Goal: Task Accomplishment & Management: Complete application form

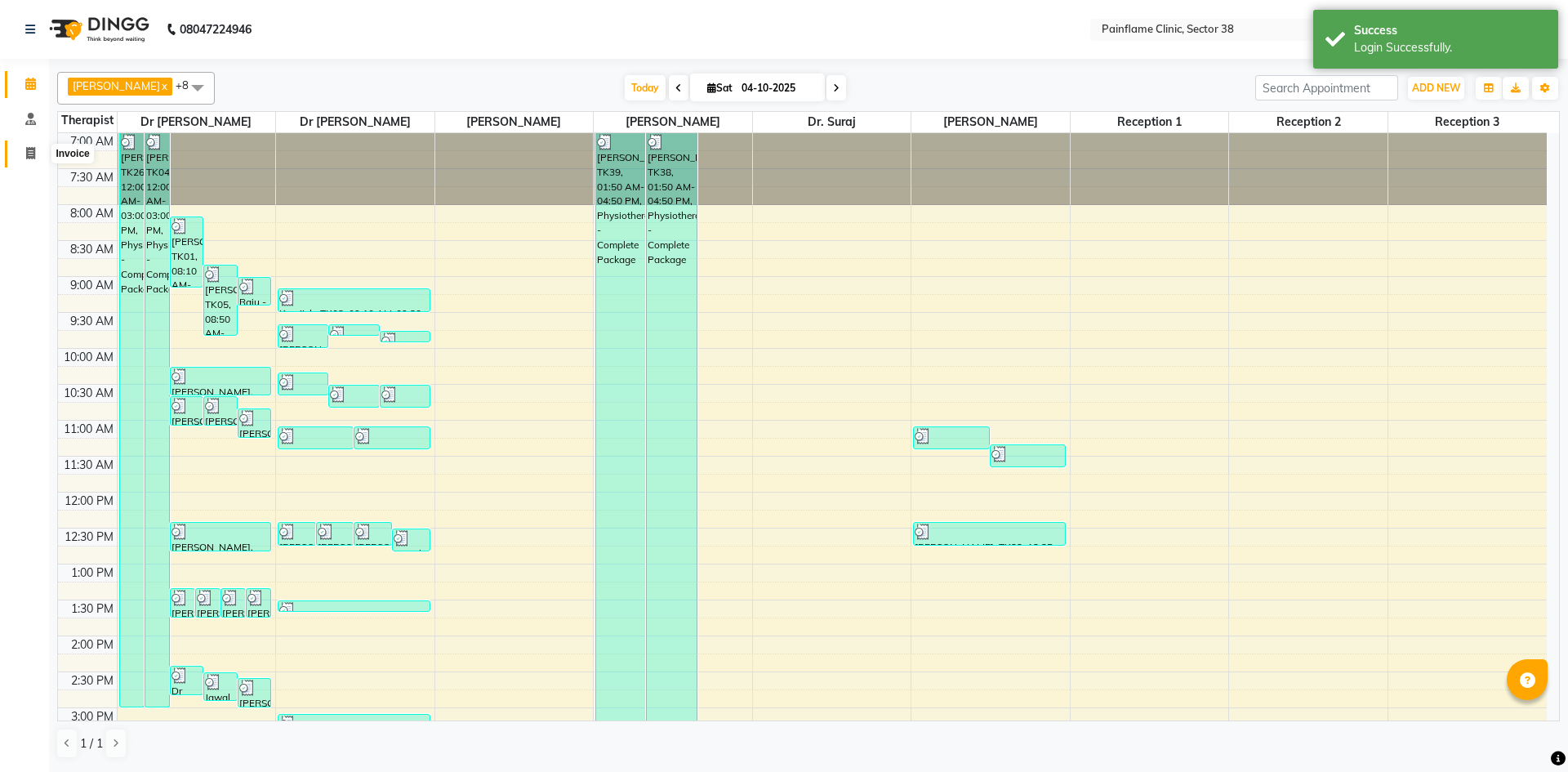
click at [36, 152] on icon at bounding box center [31, 152] width 9 height 12
select select "service"
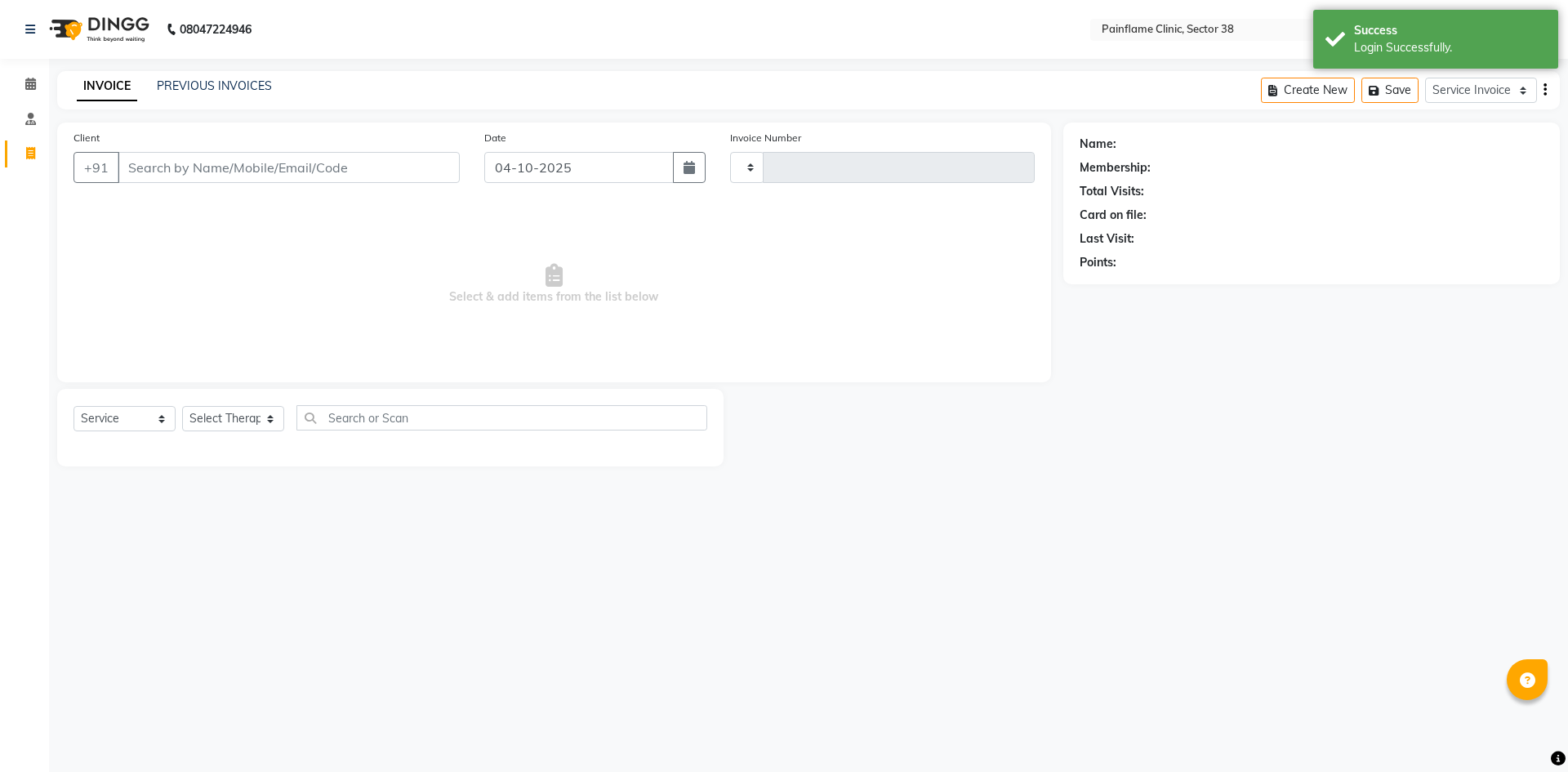
type input "11865"
select select "3964"
click at [187, 157] on input "Client" at bounding box center [289, 168] width 342 height 31
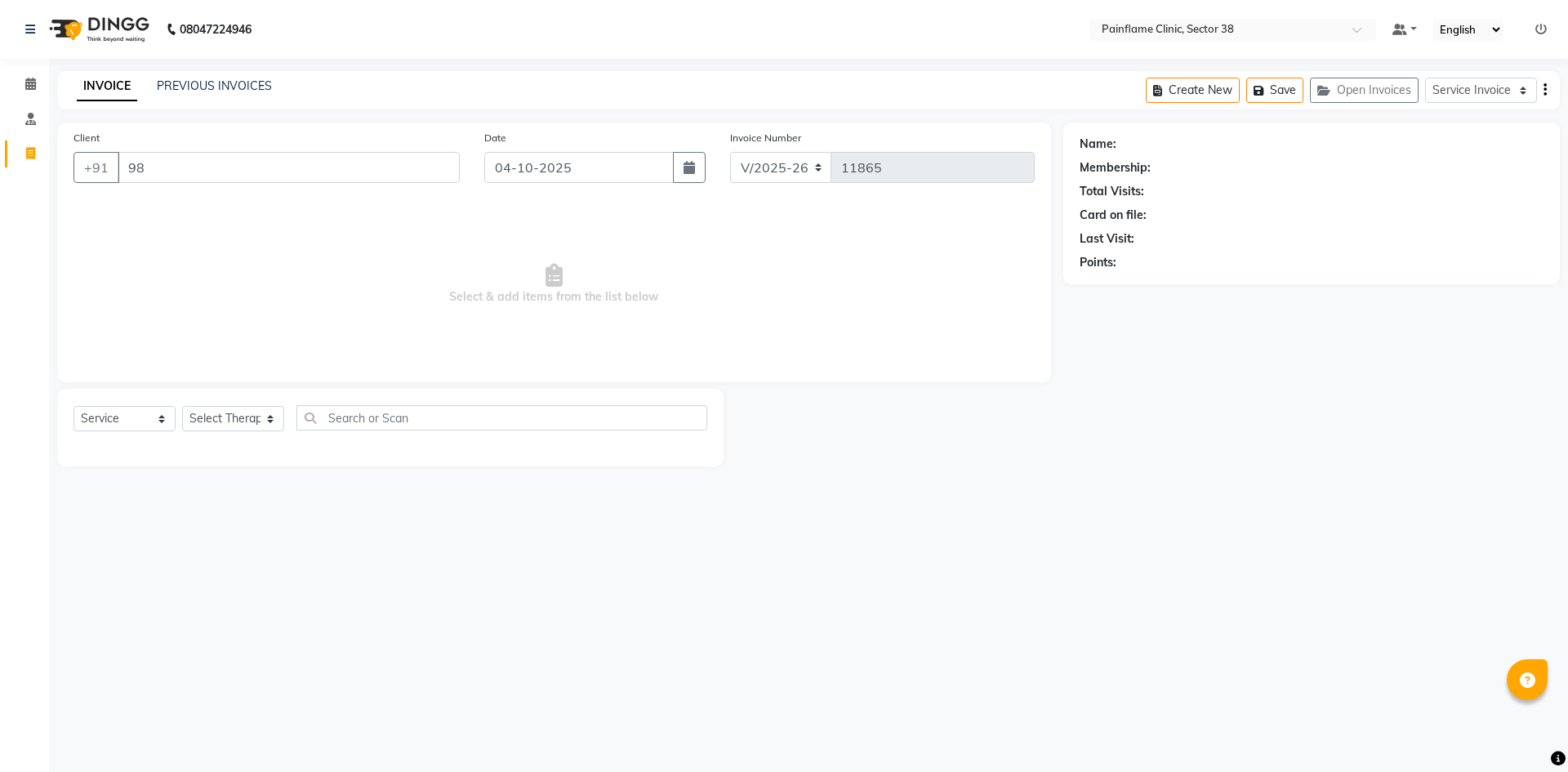
type input "9"
click at [221, 76] on div "INVOICE PREVIOUS INVOICES Create New Save Open Invoices Service Invoice Product…" at bounding box center [809, 90] width 1502 height 38
click at [234, 87] on link "PREVIOUS INVOICES" at bounding box center [214, 86] width 115 height 15
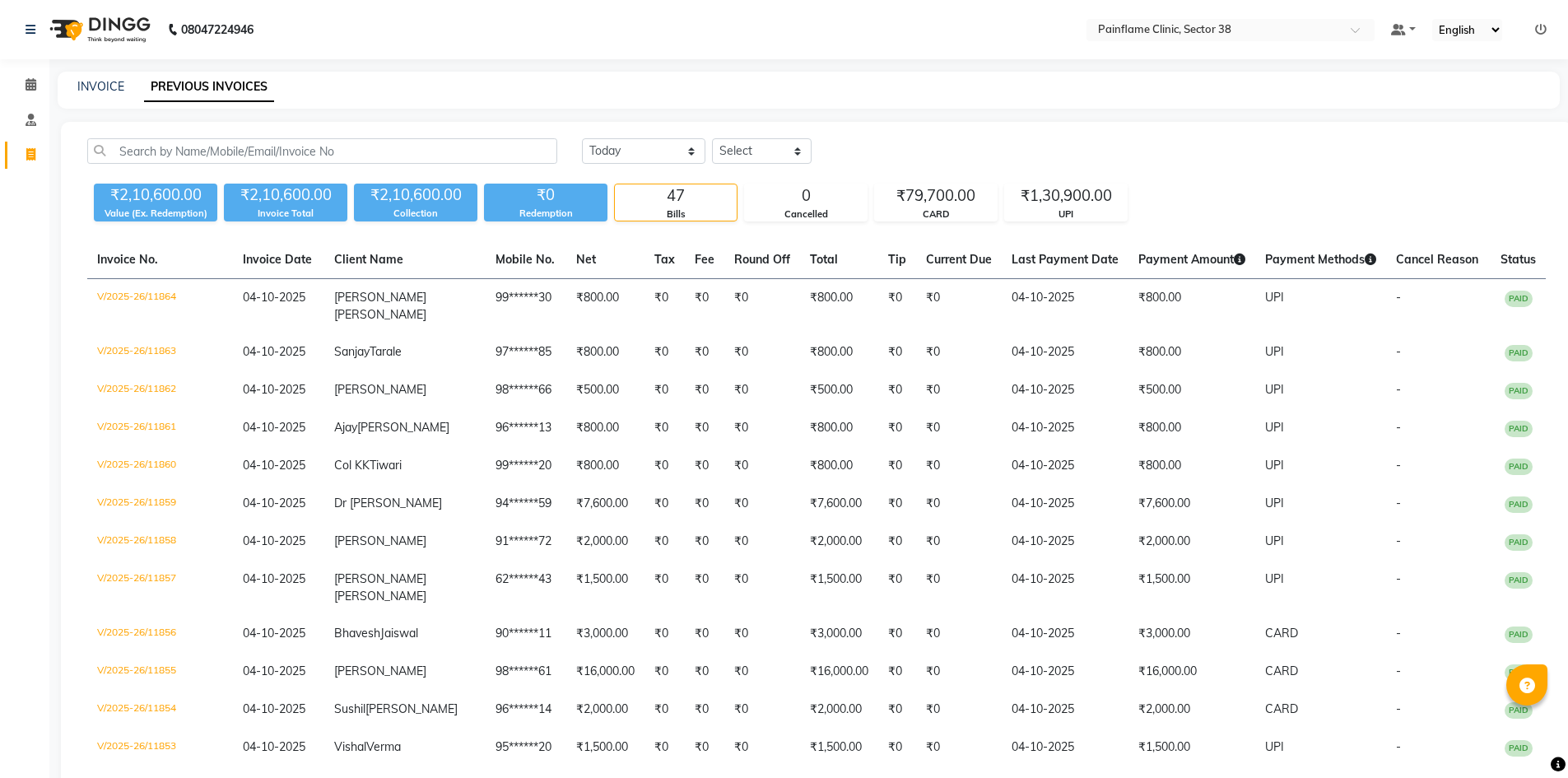
click at [107, 75] on div "INVOICE PREVIOUS INVOICES" at bounding box center [808, 90] width 1502 height 37
click at [111, 83] on link "INVOICE" at bounding box center [100, 86] width 47 height 15
select select "service"
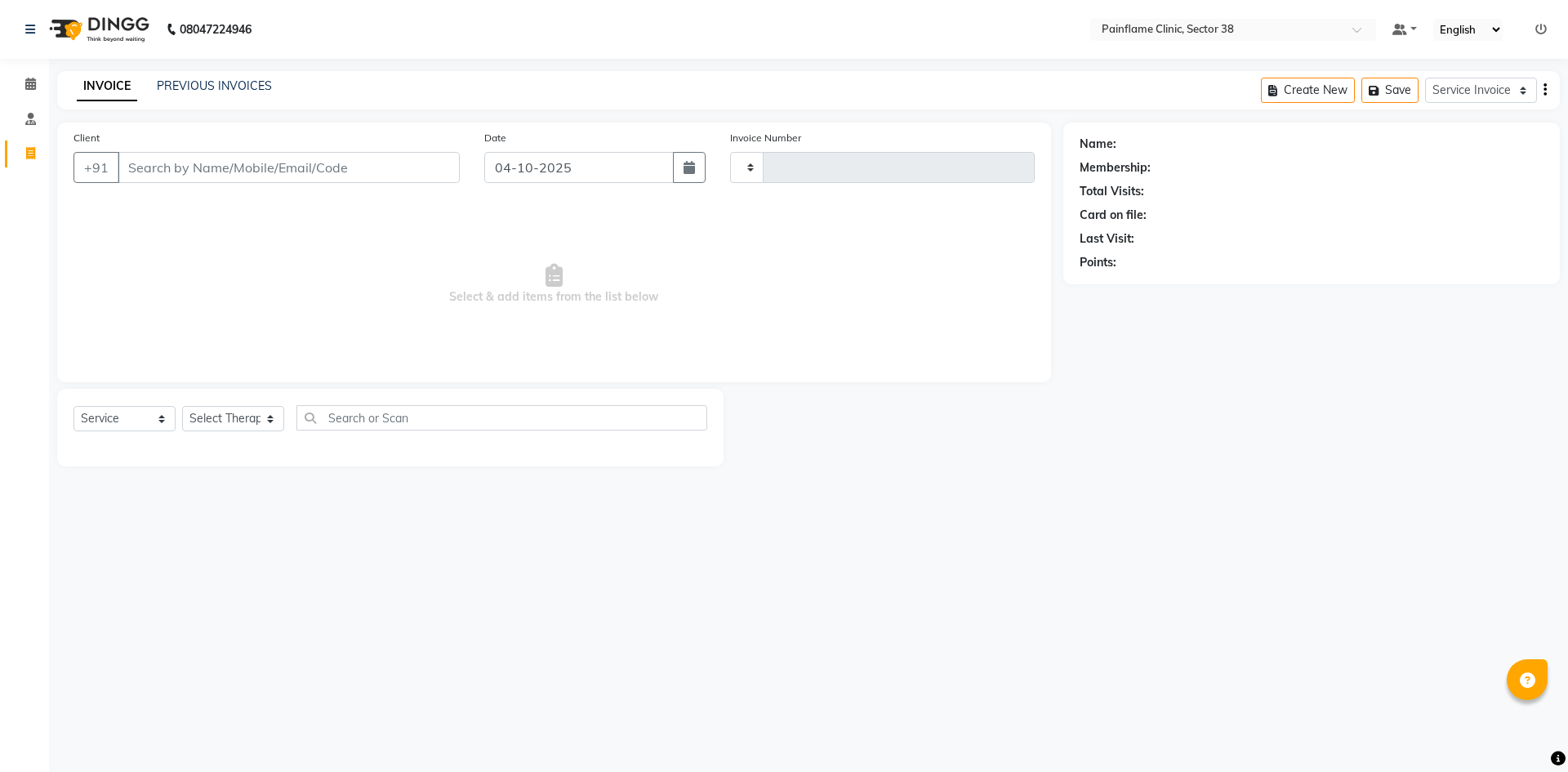
type input "11865"
select select "3964"
click at [210, 159] on input "Client" at bounding box center [289, 168] width 342 height 31
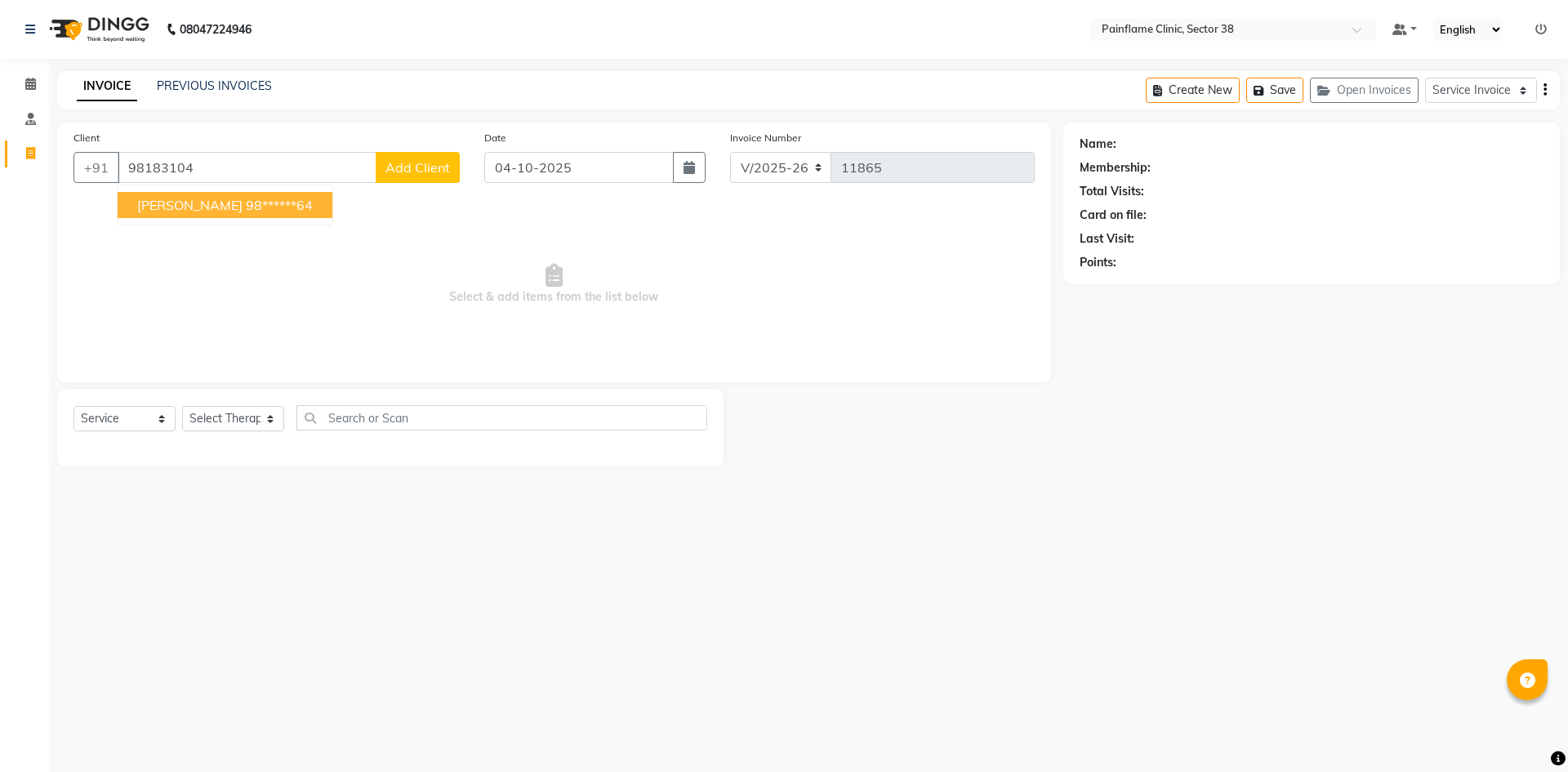
click at [290, 201] on ngb-highlight "98******64" at bounding box center [280, 205] width 67 height 16
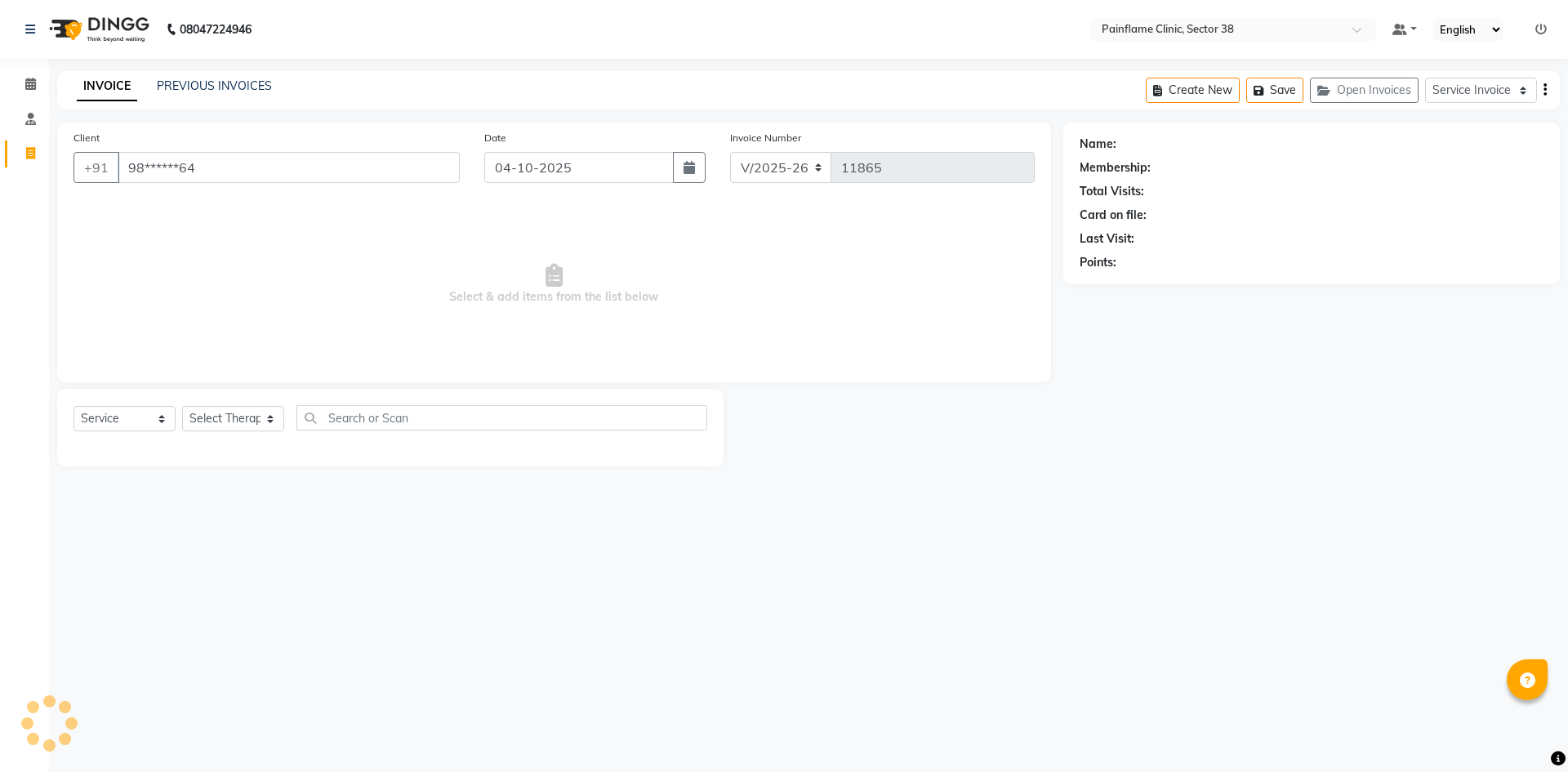
type input "98******64"
click at [264, 419] on select "Select Therapist [PERSON_NAME] Dr [PERSON_NAME] [PERSON_NAME] Dr [PERSON_NAME] …" at bounding box center [233, 419] width 102 height 25
select select "20209"
click at [182, 406] on select "Select Therapist [PERSON_NAME] Dr [PERSON_NAME] [PERSON_NAME] Dr [PERSON_NAME] …" at bounding box center [233, 419] width 102 height 25
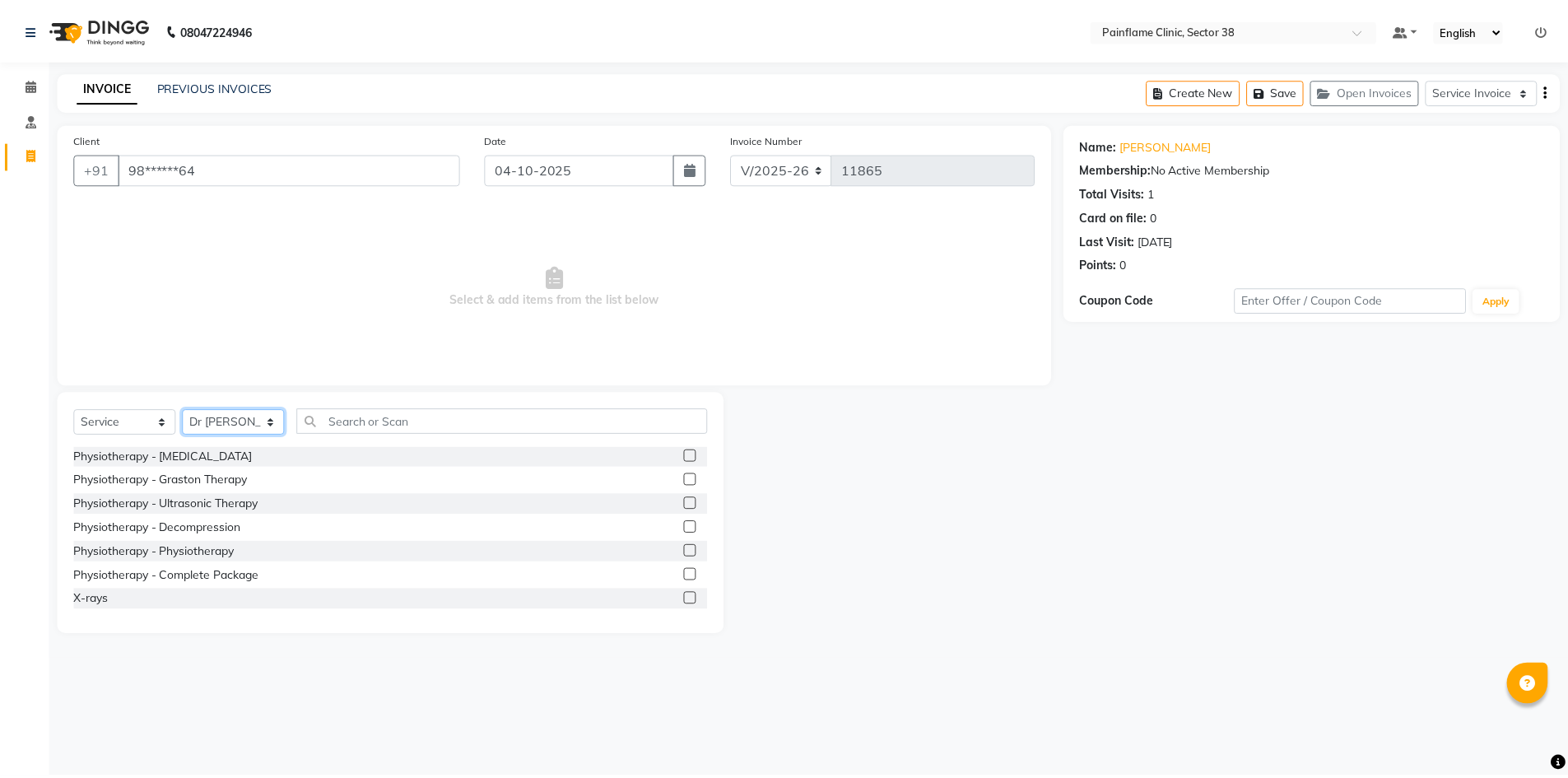
scroll to position [98, 0]
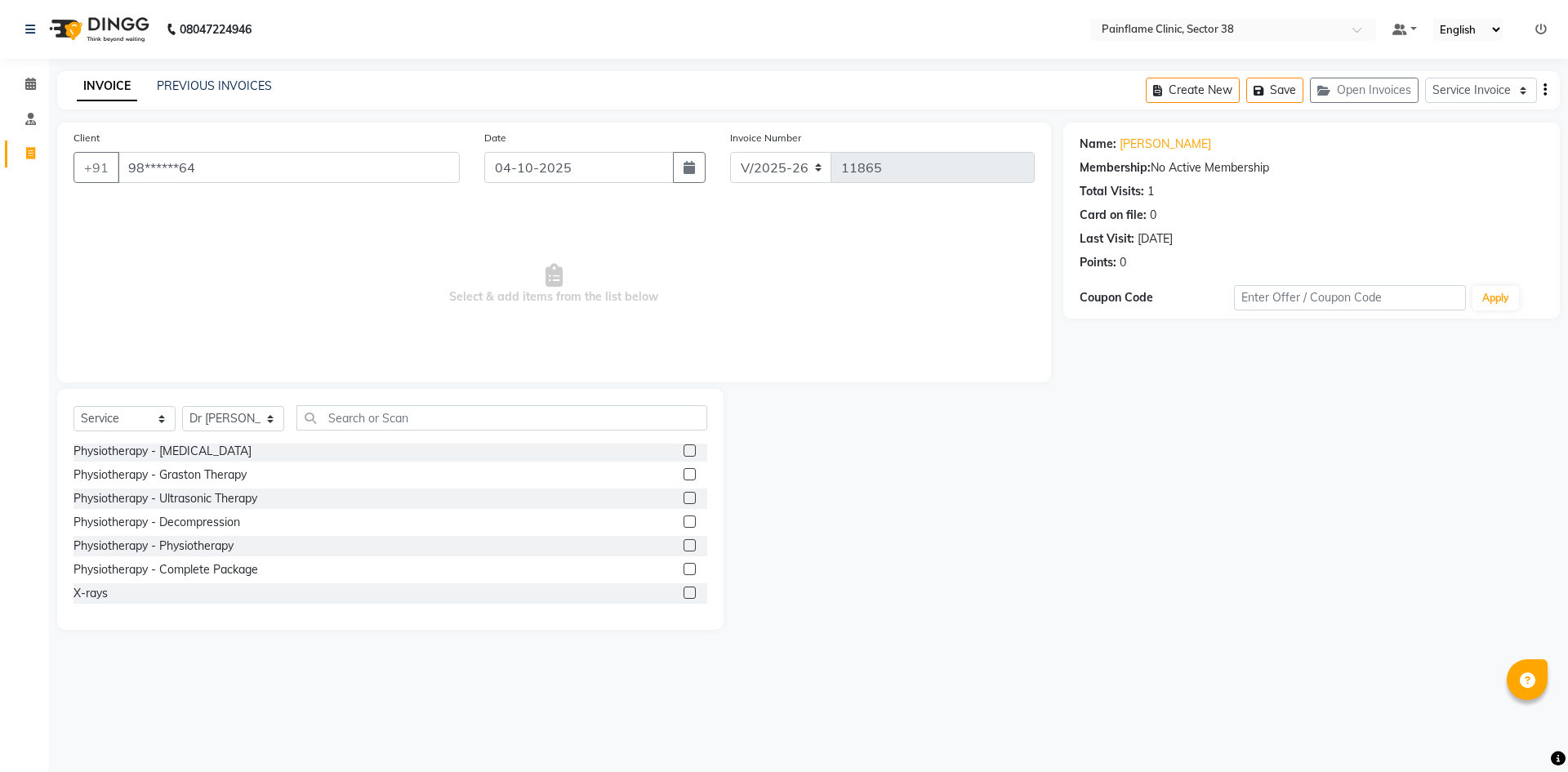
click at [684, 564] on label at bounding box center [689, 568] width 12 height 12
click at [684, 564] on input "checkbox" at bounding box center [689, 570] width 11 height 11
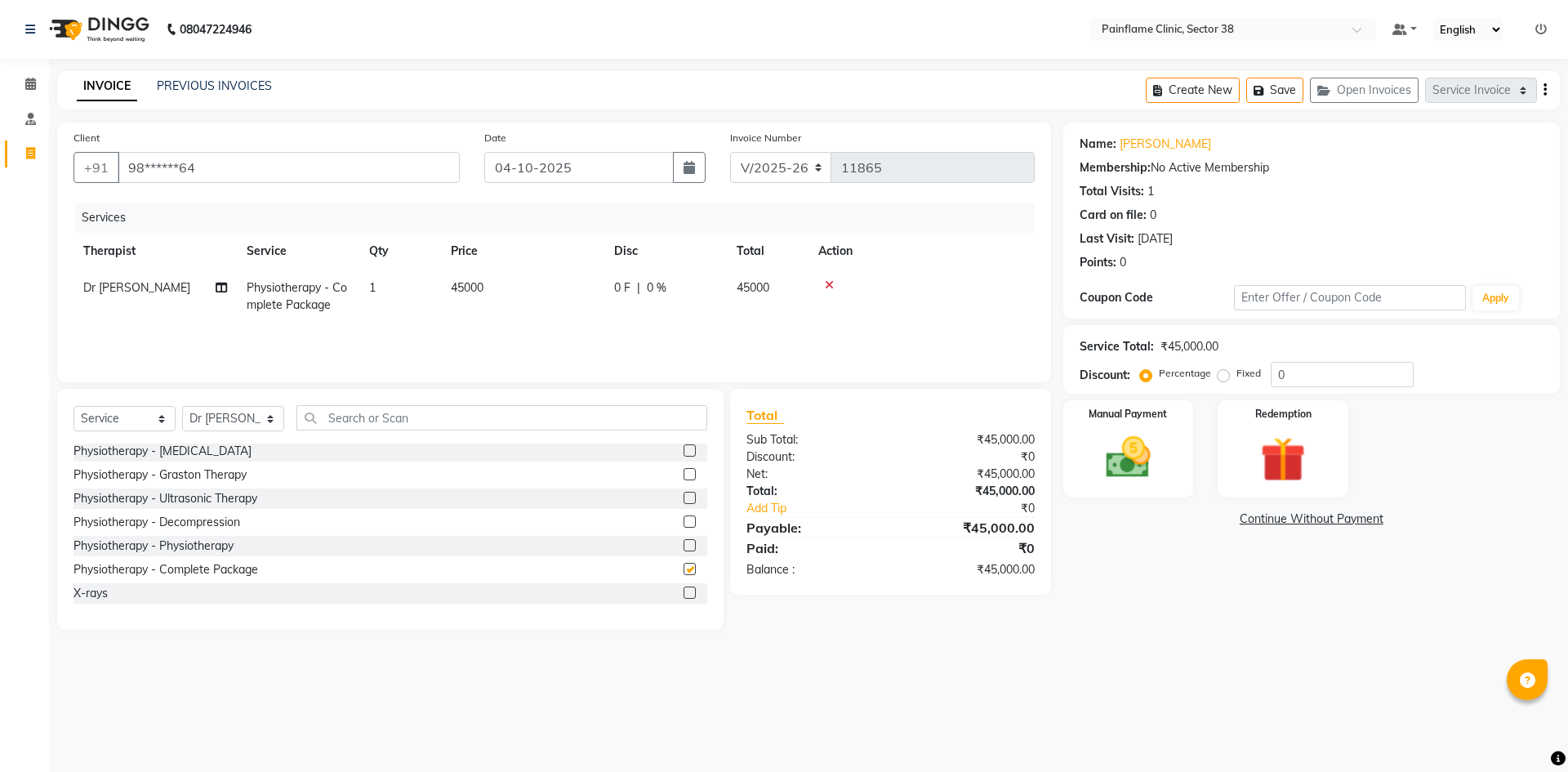
checkbox input "false"
click at [522, 282] on td "45000" at bounding box center [522, 296] width 163 height 54
select select "20209"
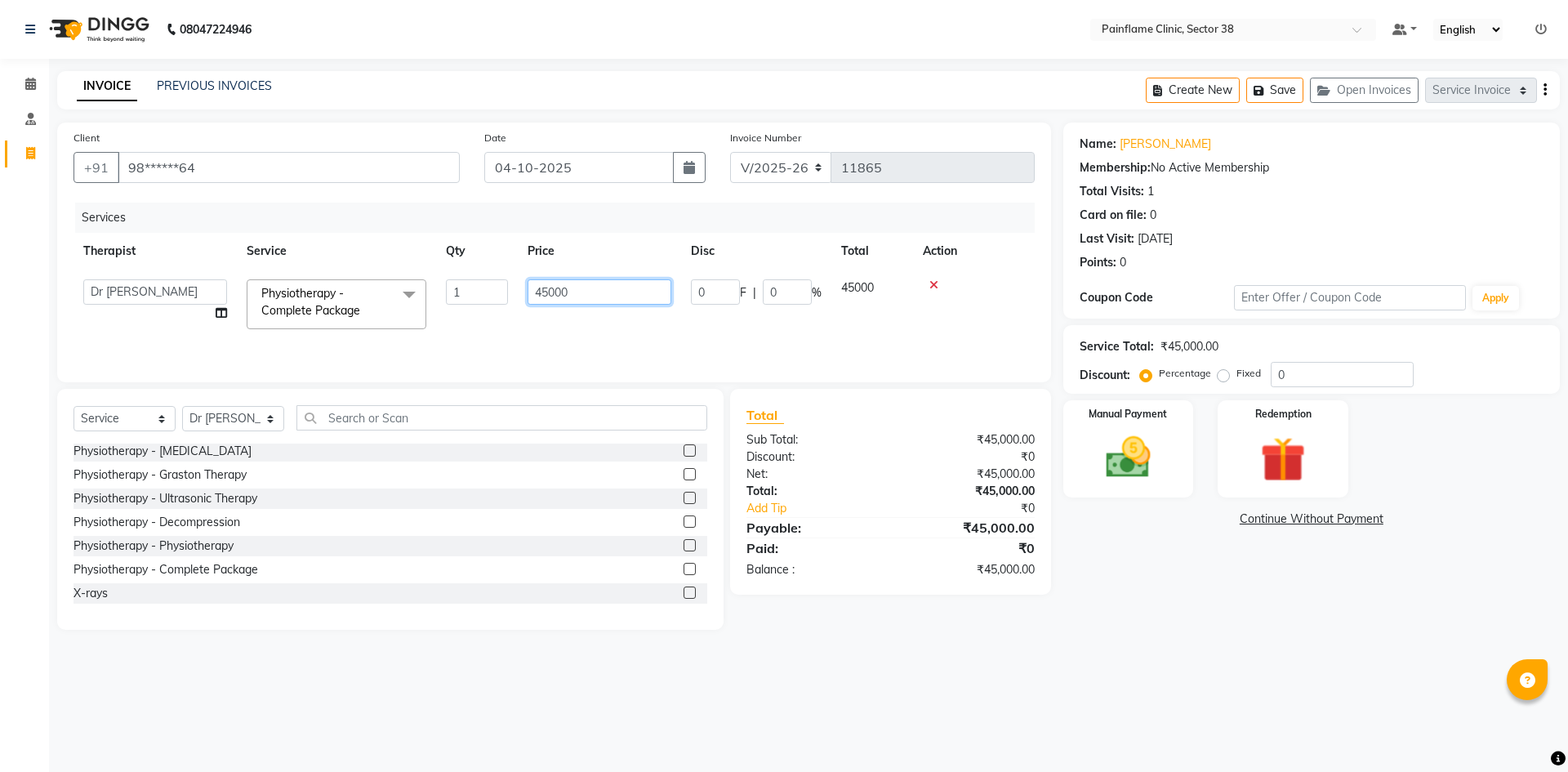
click at [598, 296] on input "45000" at bounding box center [599, 292] width 144 height 25
type input "4"
type input "15000"
click at [1105, 432] on img at bounding box center [1127, 457] width 76 height 54
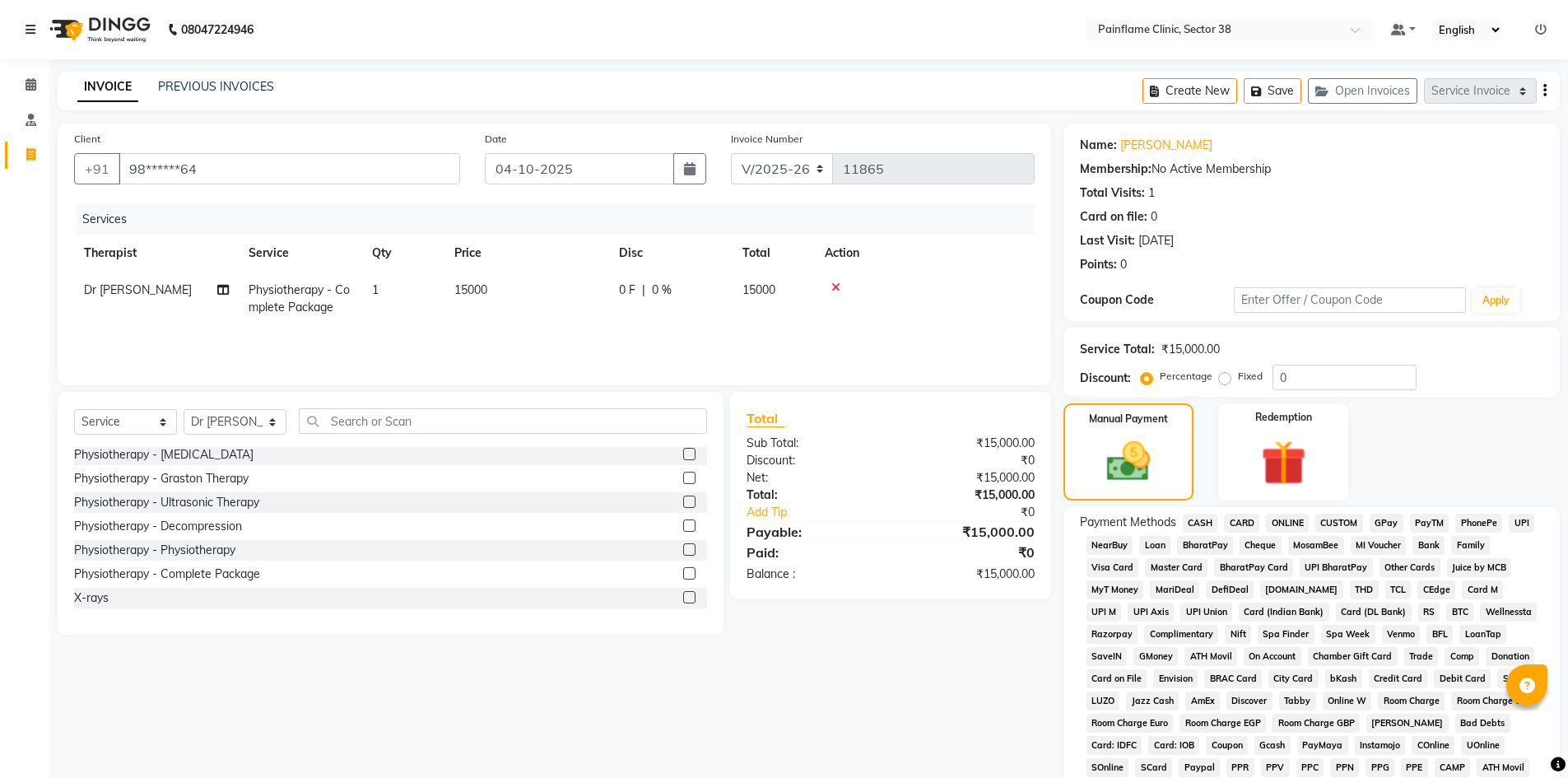
click at [1522, 519] on span "UPI" at bounding box center [1521, 523] width 26 height 19
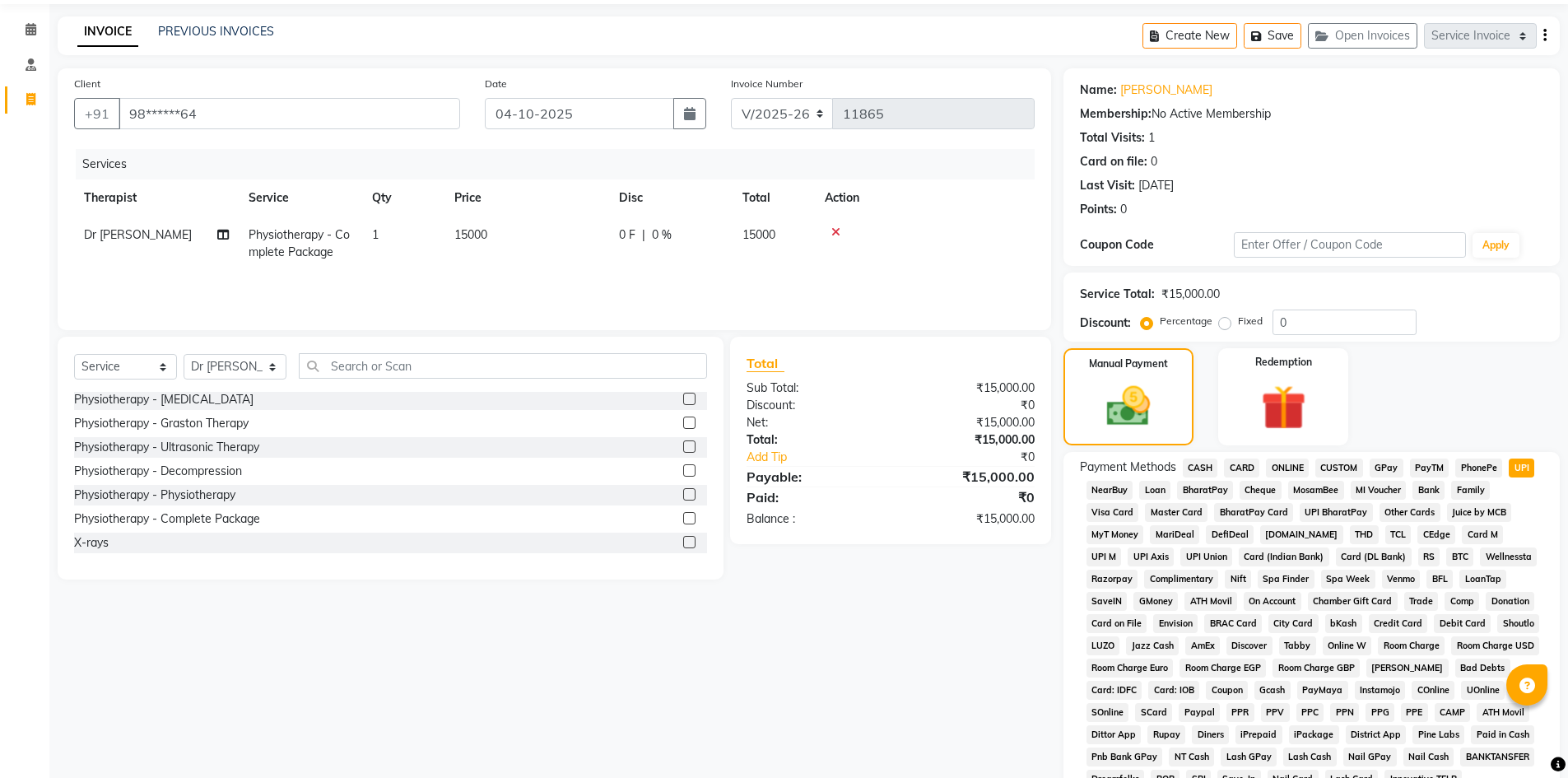
scroll to position [243, 0]
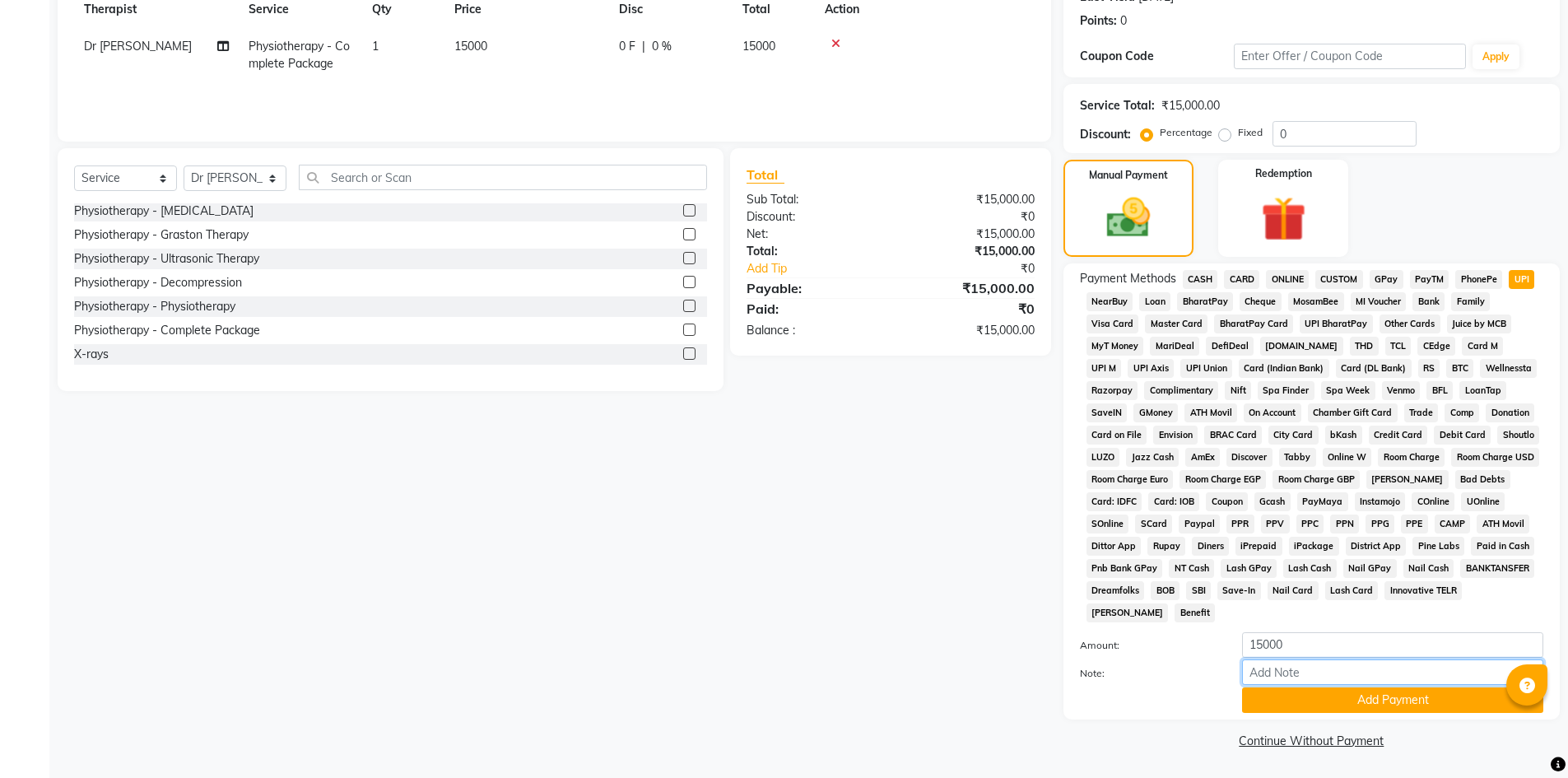
click at [1338, 683] on input "Note:" at bounding box center [1392, 672] width 301 height 26
click at [1335, 695] on button "Add Payment" at bounding box center [1392, 700] width 301 height 26
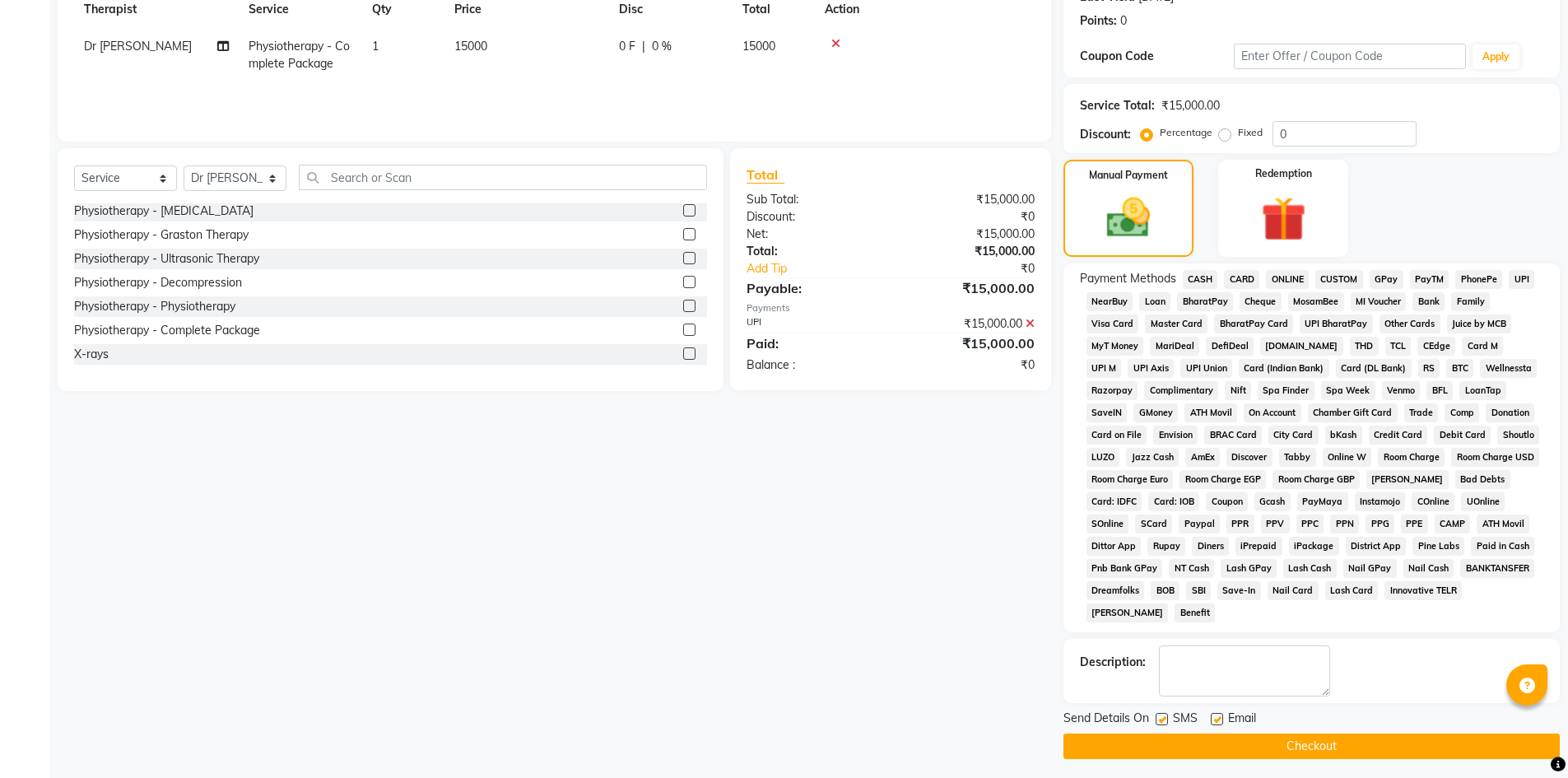
click at [1213, 720] on label at bounding box center [1216, 718] width 12 height 12
click at [1213, 720] on input "checkbox" at bounding box center [1216, 720] width 11 height 11
checkbox input "false"
click at [1163, 718] on label at bounding box center [1161, 718] width 12 height 12
click at [1163, 718] on input "checkbox" at bounding box center [1161, 720] width 11 height 11
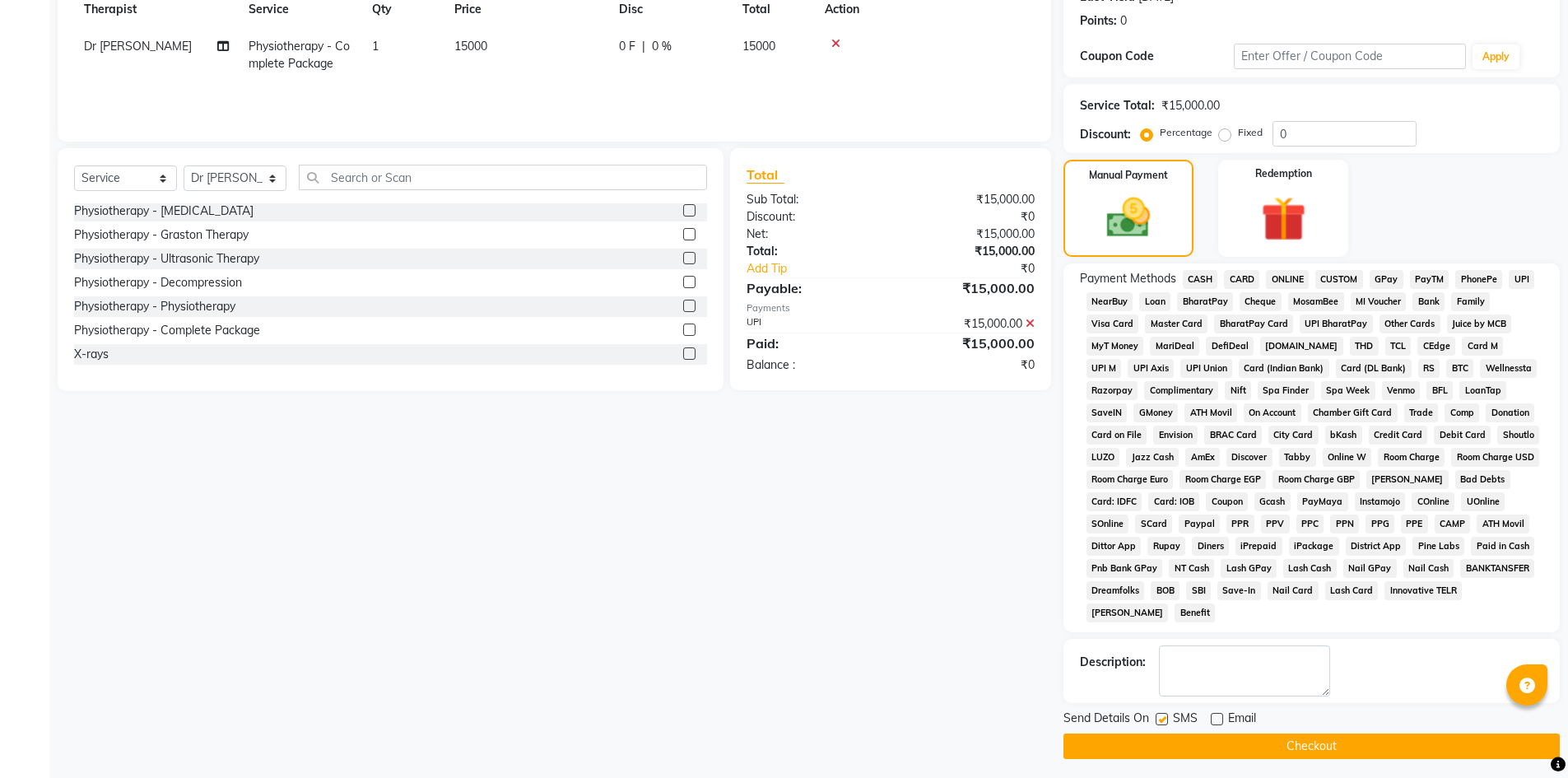
checkbox input "false"
click at [1178, 733] on button "Checkout" at bounding box center [1311, 746] width 496 height 26
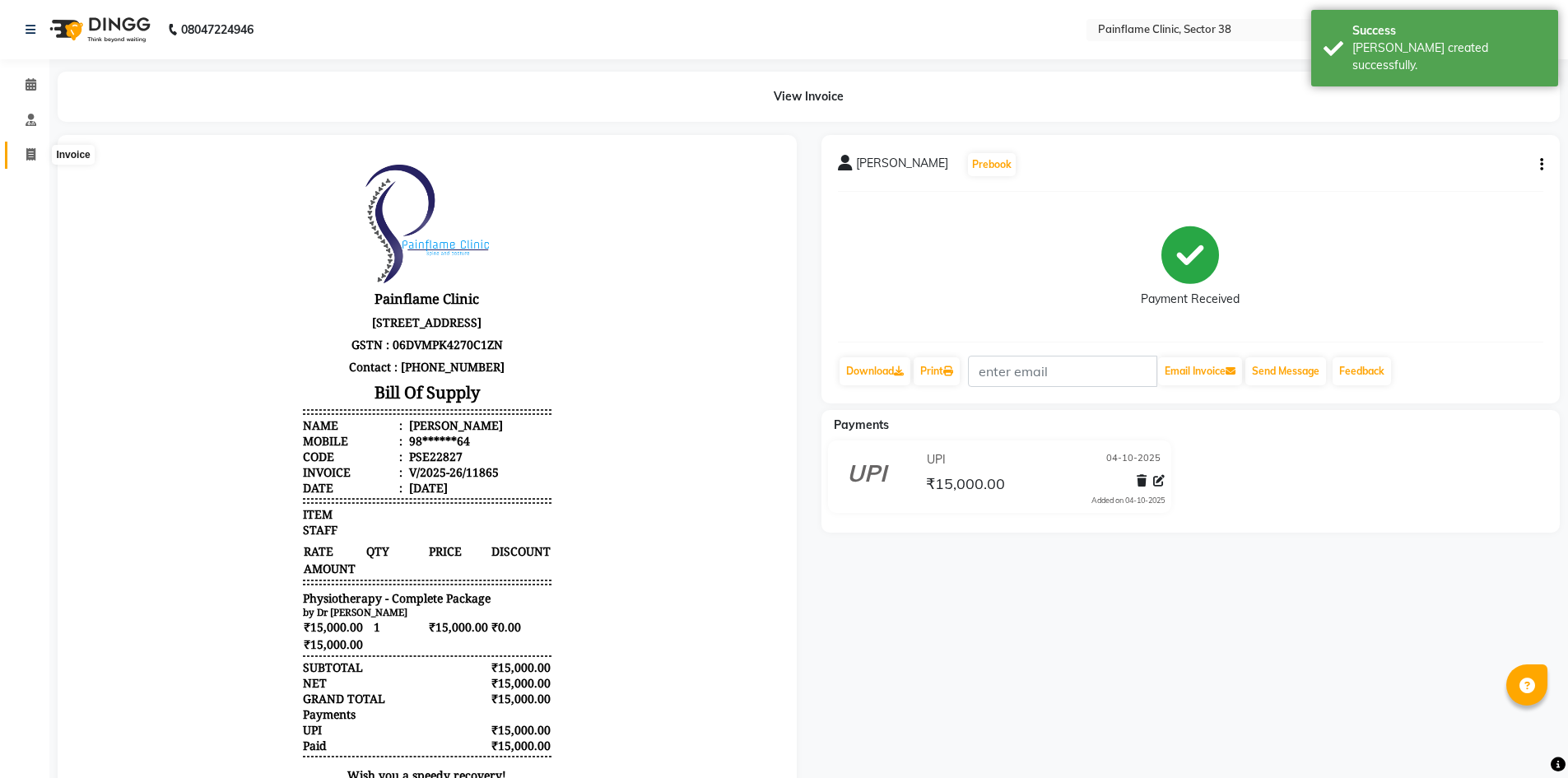
click at [28, 154] on icon at bounding box center [31, 153] width 9 height 12
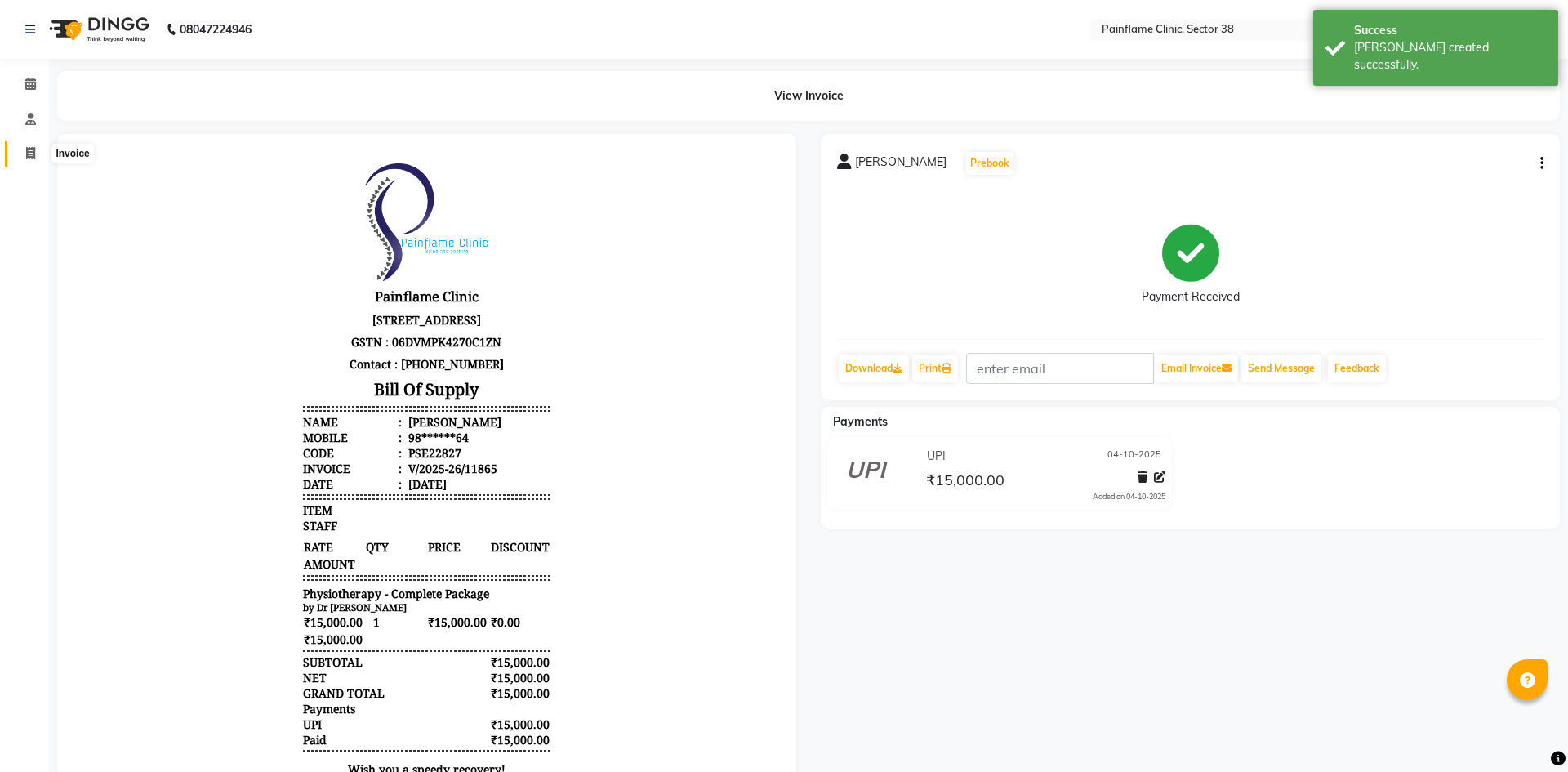
select select "service"
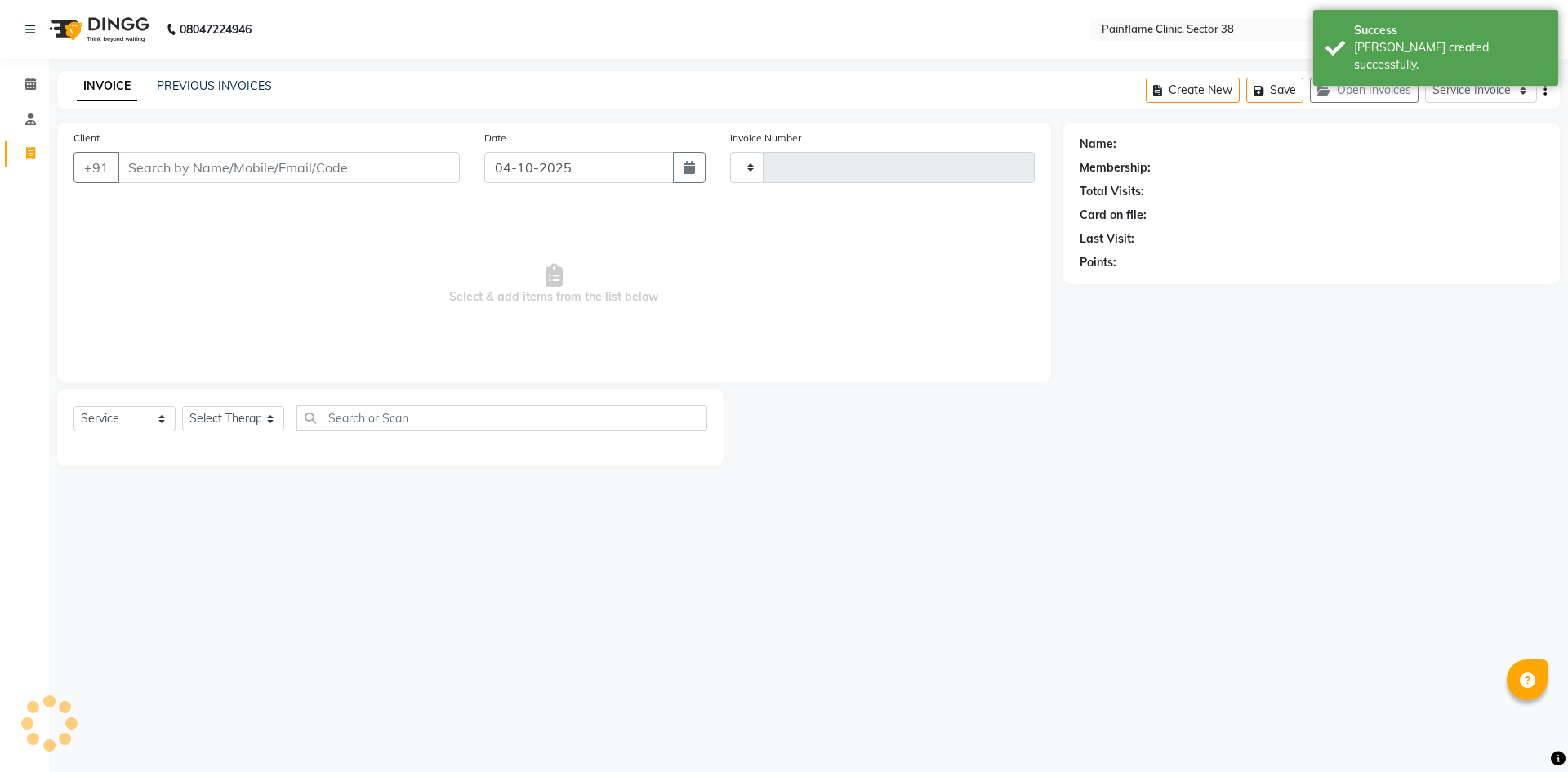
type input "11866"
select select "3964"
click at [226, 83] on link "PREVIOUS INVOICES" at bounding box center [214, 86] width 115 height 15
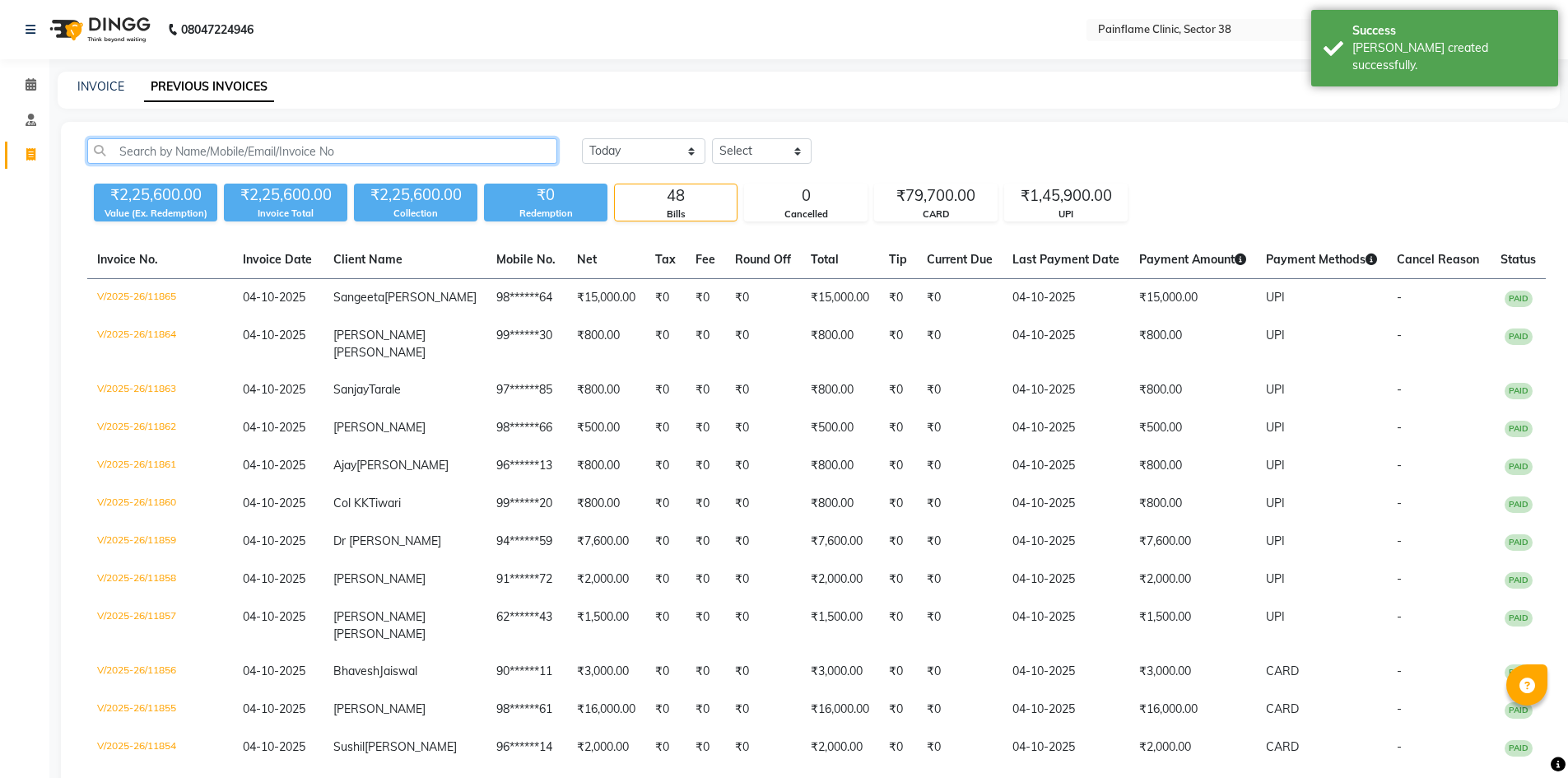
click at [277, 147] on input "text" at bounding box center [322, 151] width 470 height 26
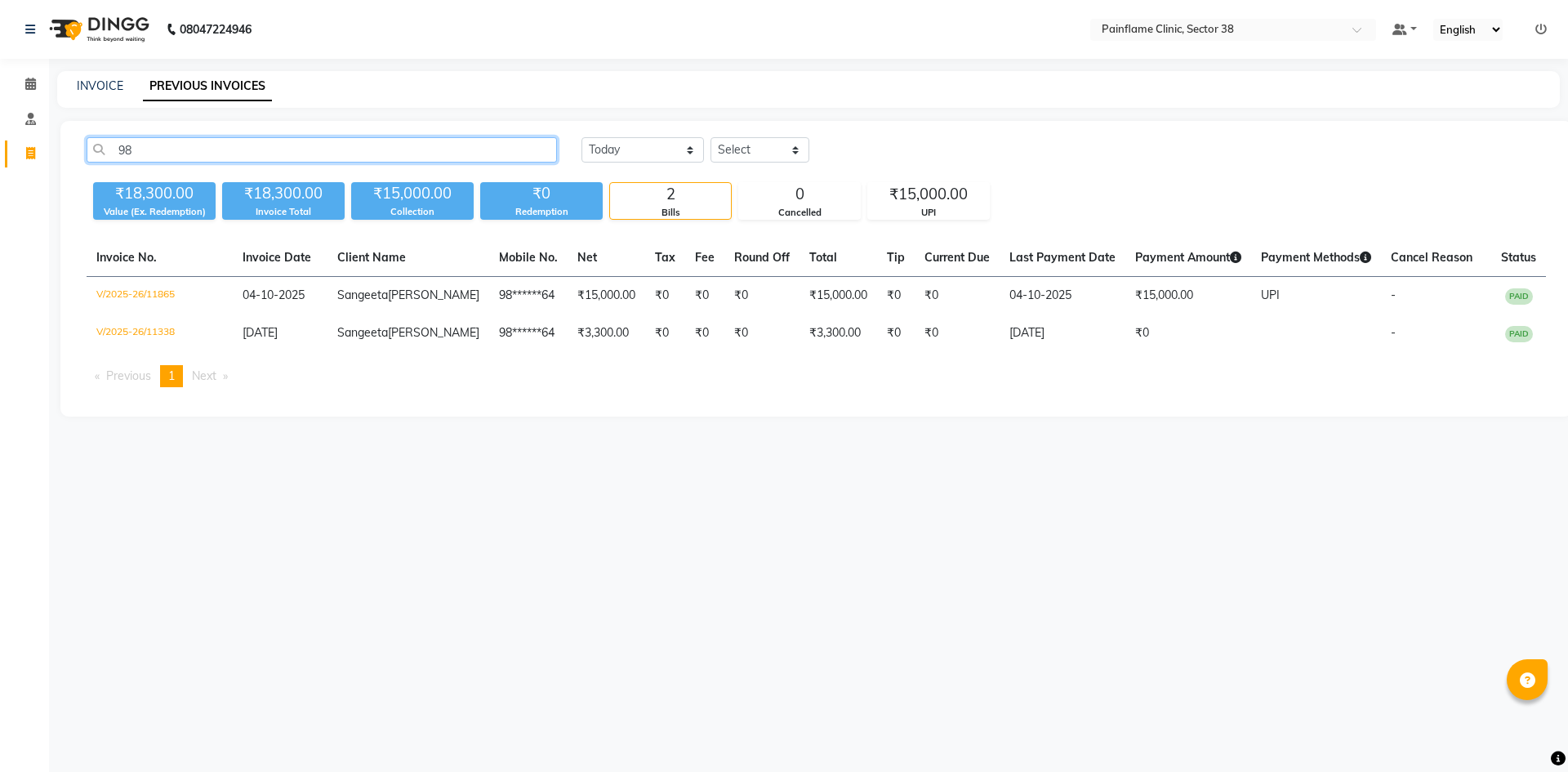
type input "9"
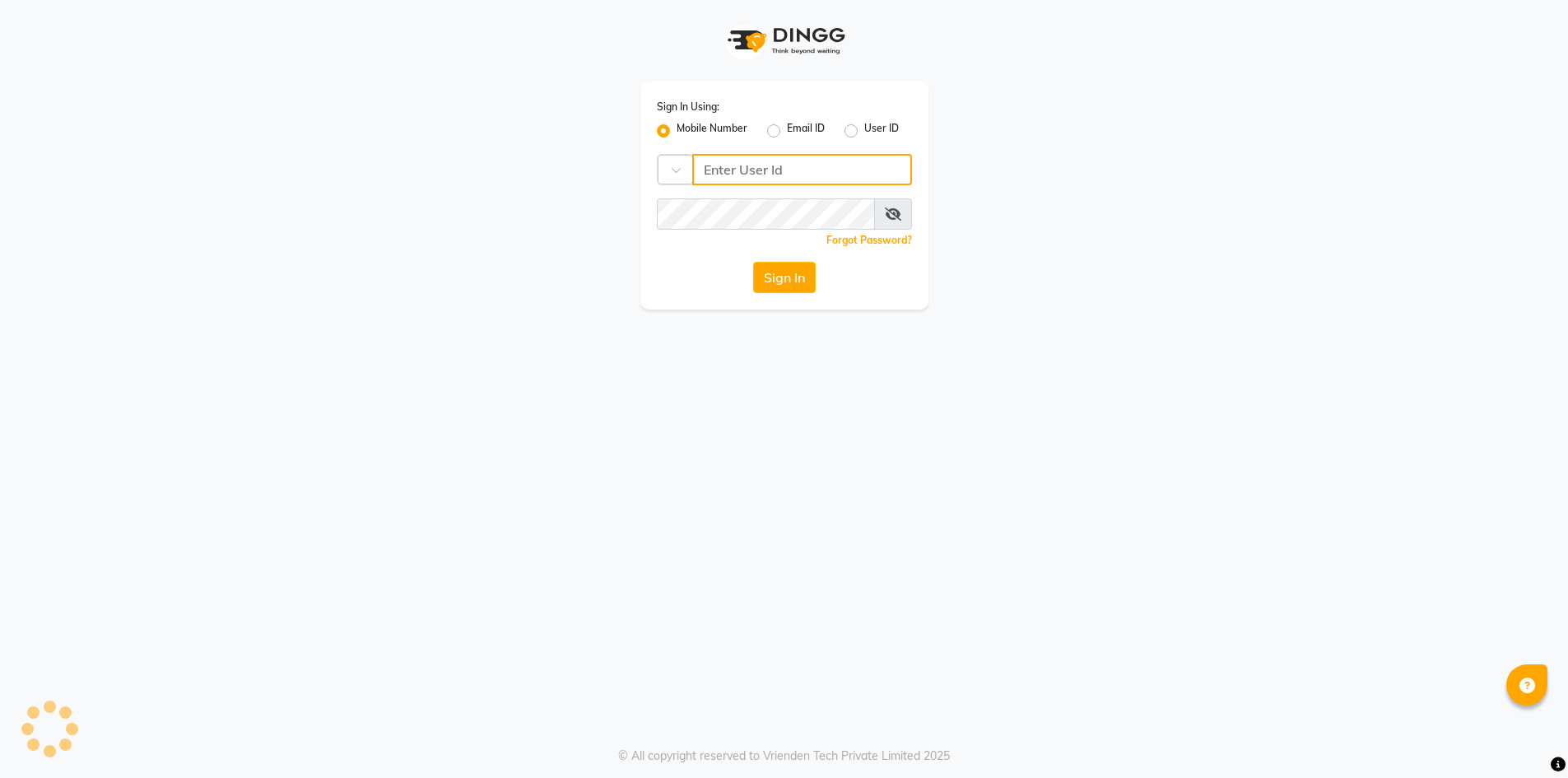
type input "8815795350"
